Goal: Find specific page/section: Find specific page/section

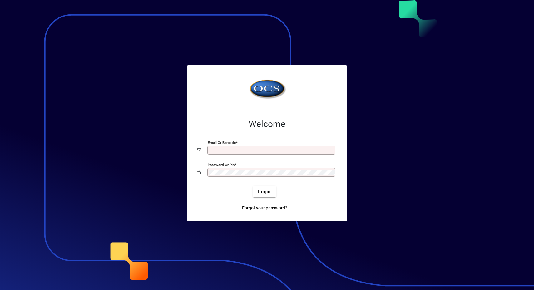
type input "**********"
click at [268, 189] on span "Login" at bounding box center [264, 192] width 13 height 7
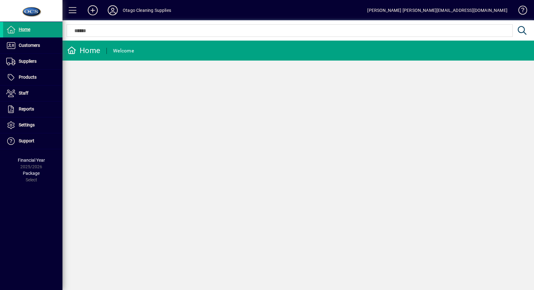
click at [34, 48] on span "Customers" at bounding box center [21, 46] width 37 height 8
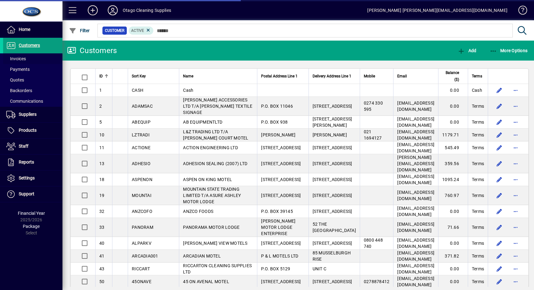
click at [35, 58] on span at bounding box center [32, 58] width 59 height 15
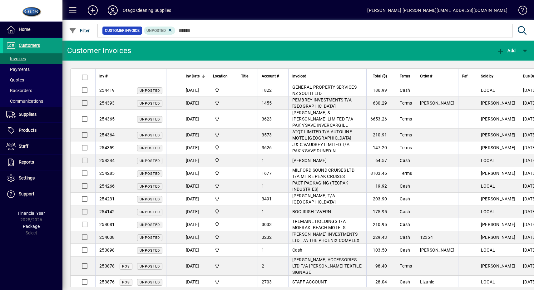
click at [170, 31] on icon at bounding box center [171, 31] width 6 height 6
click at [75, 34] on span "button" at bounding box center [80, 30] width 24 height 15
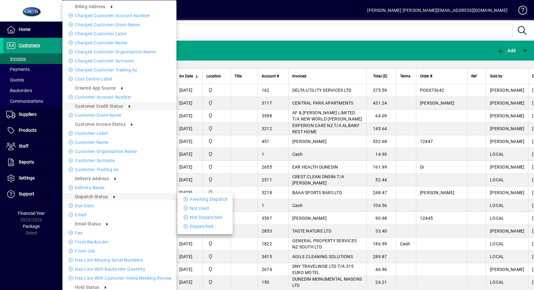
click at [180, 198] on li "Awaiting Dispatch" at bounding box center [205, 200] width 55 height 8
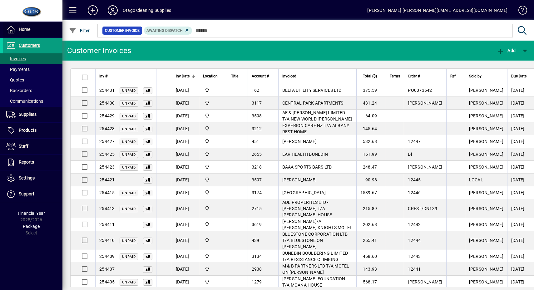
click at [30, 24] on span at bounding box center [32, 29] width 59 height 15
